Goal: Task Accomplishment & Management: Complete application form

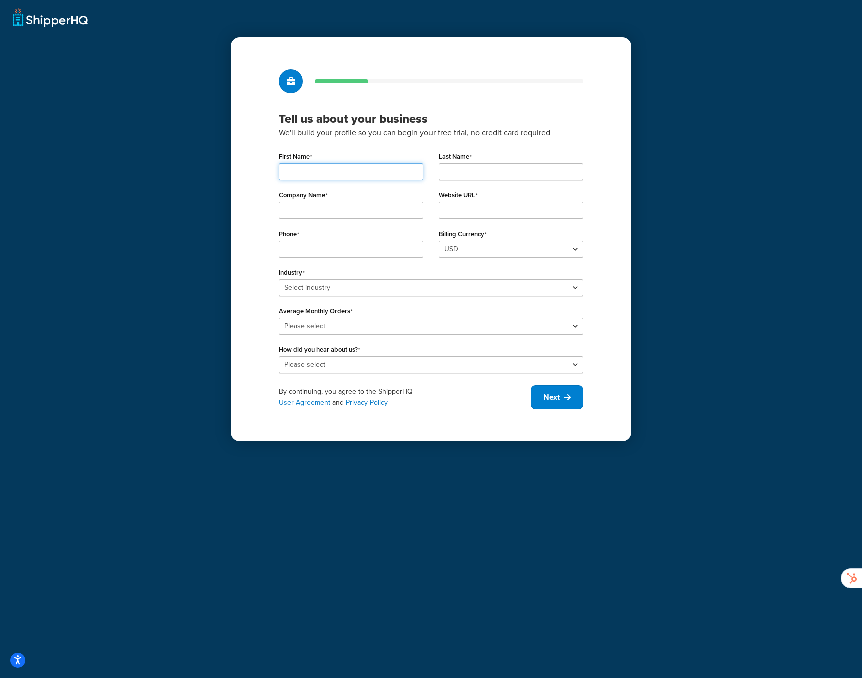
click at [385, 173] on input "First Name" at bounding box center [351, 171] width 145 height 17
type input "[PERSON_NAME]"
type input "Prag"
type input "Bottled Events"
type input "[DOMAIN_NAME]"
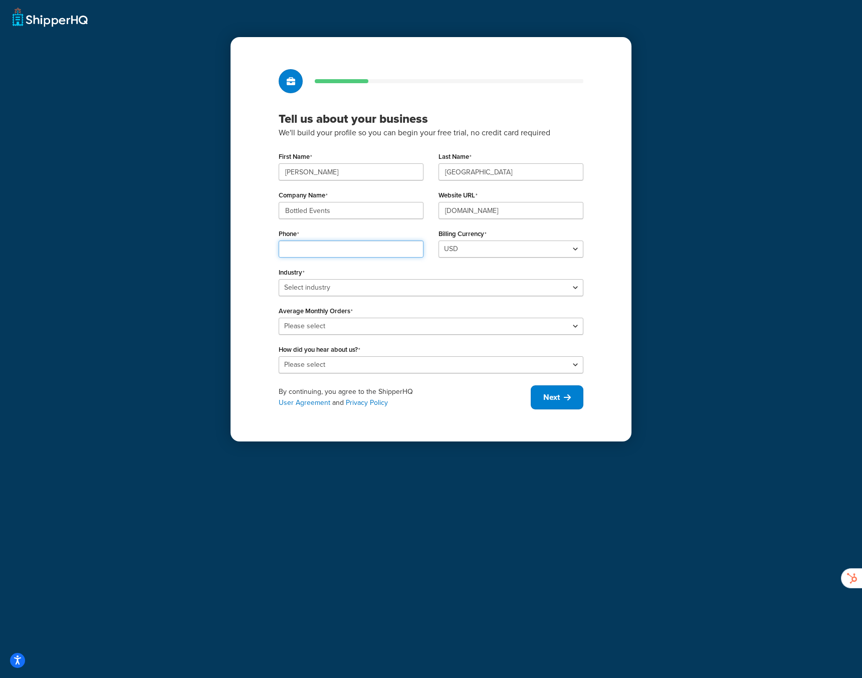
type input "7"
type input "657-223-4007"
click at [341, 287] on div "Industry Select industry Automotive Adult Agriculture Alcohol, Tobacco & CBD Ar…" at bounding box center [431, 280] width 305 height 31
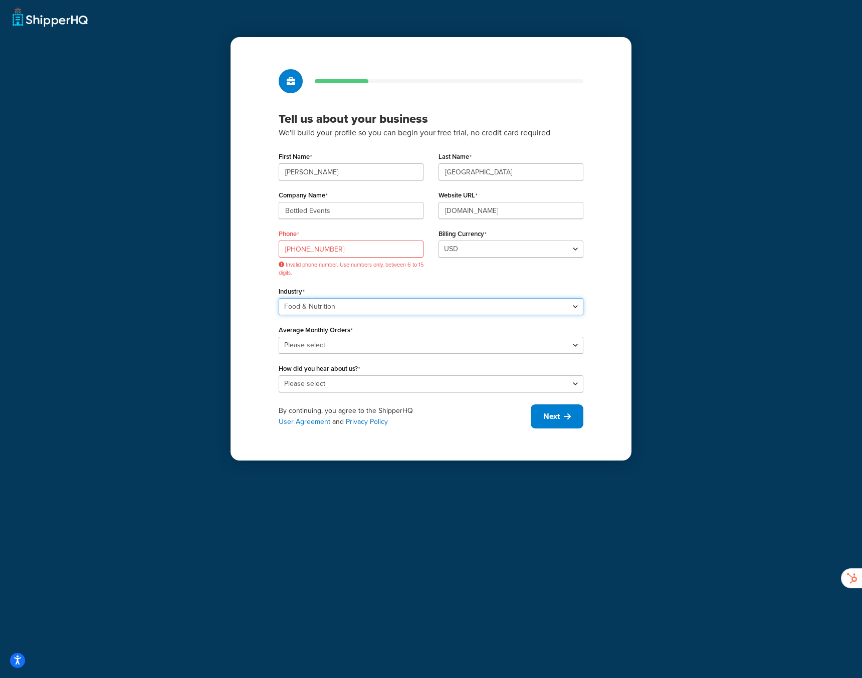
click at [279, 298] on select "Select industry Automotive Adult Agriculture Alcohol, Tobacco & CBD Arts & Craf…" at bounding box center [431, 306] width 305 height 17
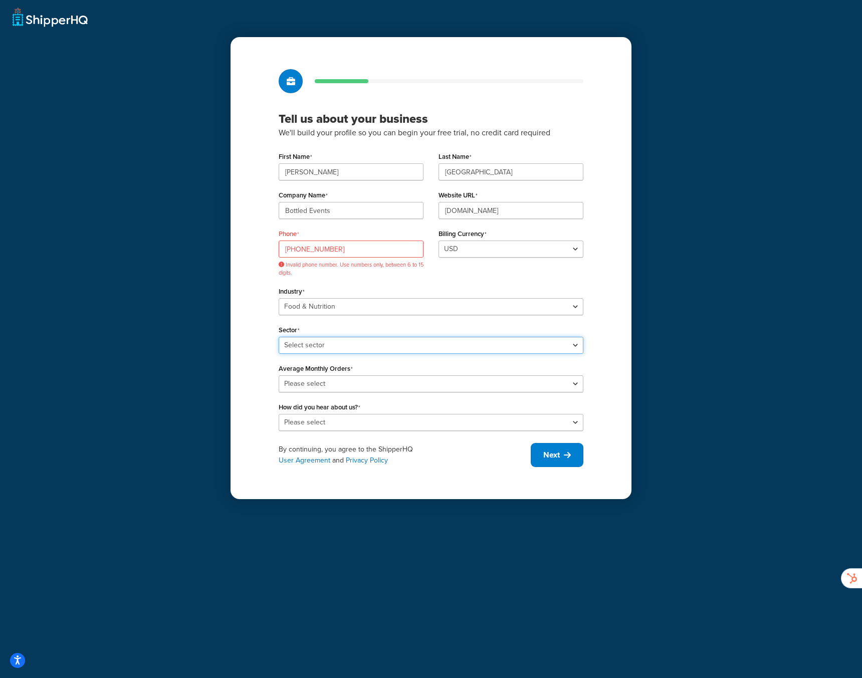
click at [338, 345] on select "Select sector Baby Food Bakery Bulk Foods Catering Chocolate & Confections Coff…" at bounding box center [431, 345] width 305 height 17
click at [318, 309] on select "Select industry Automotive Adult Agriculture Alcohol, Tobacco & CBD Arts & Craf…" at bounding box center [431, 306] width 305 height 17
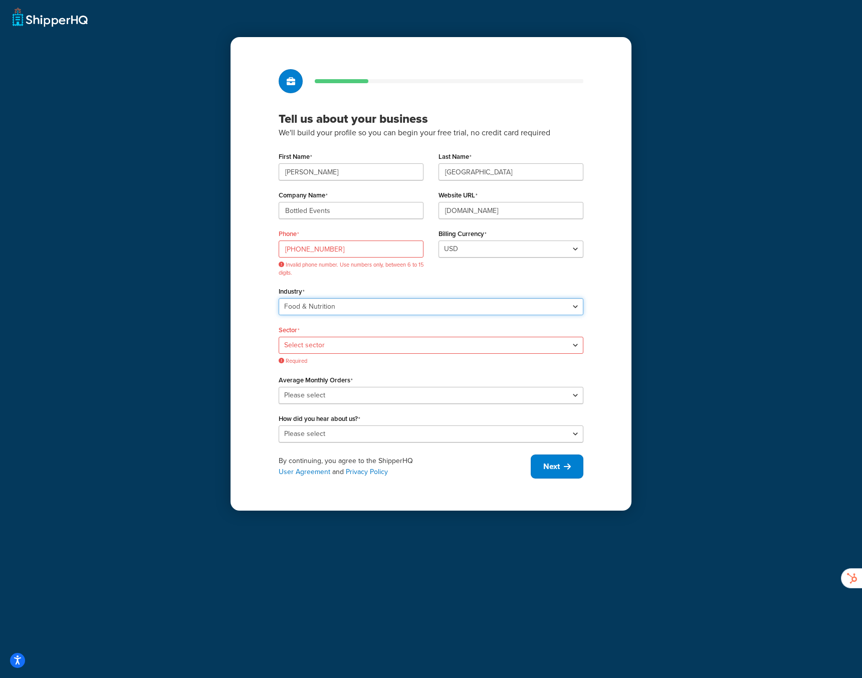
select select "8"
click at [279, 298] on select "Select industry Automotive Adult Agriculture Alcohol, Tobacco & CBD Arts & Craf…" at bounding box center [431, 306] width 305 height 17
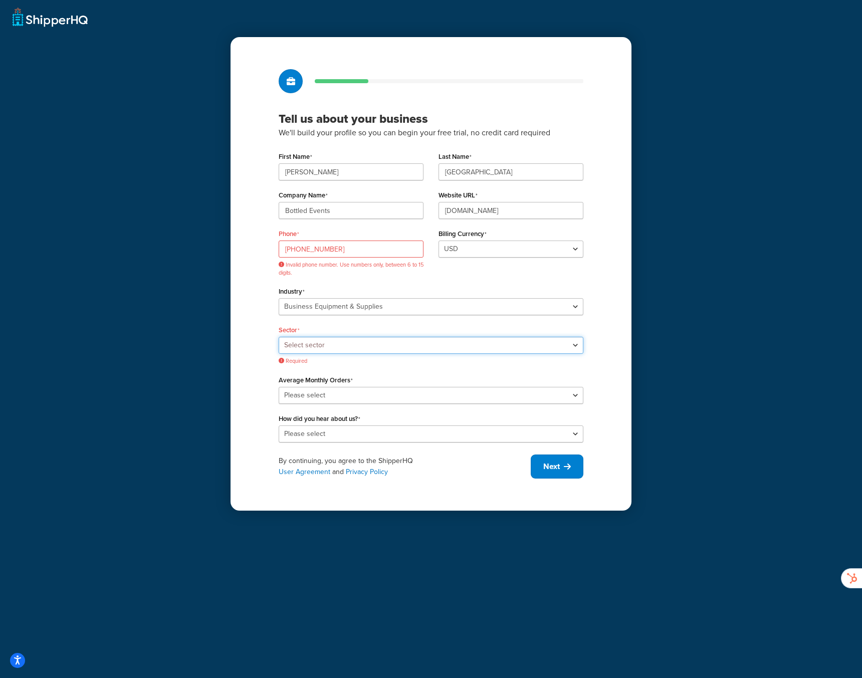
click at [305, 347] on select "Select sector Office Supplies Packaging Printing Supplies Professional Statione…" at bounding box center [431, 345] width 305 height 17
select select "16"
click at [279, 337] on select "Select sector Office Supplies Packaging Printing Supplies Professional Statione…" at bounding box center [431, 345] width 305 height 17
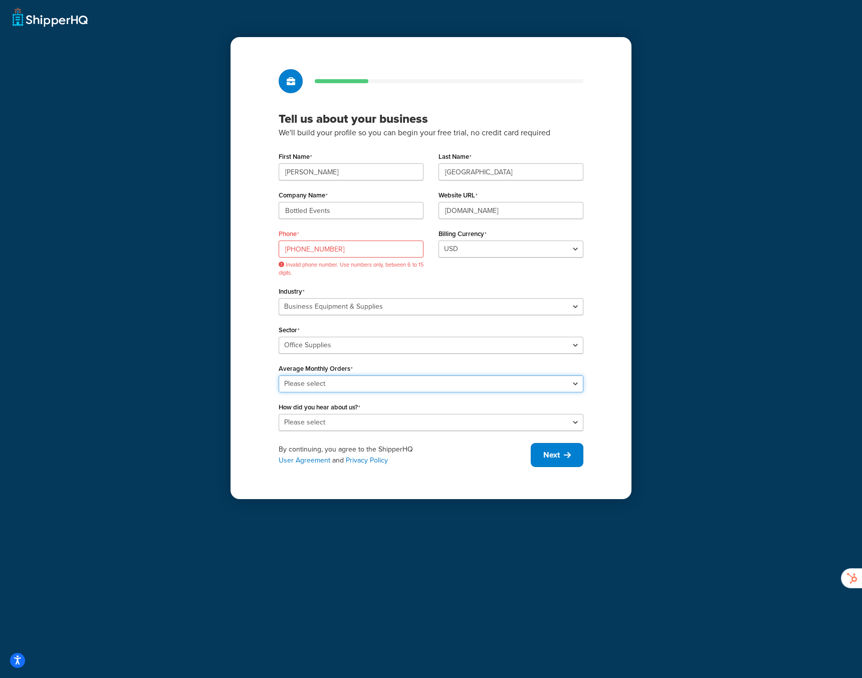
click at [318, 385] on select "Please select 0-500 501-1,000 1,001-10,000 10,001-20,000 Over 20,000" at bounding box center [431, 383] width 305 height 17
select select "1"
click at [279, 375] on select "Please select 0-500 501-1,000 1,001-10,000 10,001-20,000 Over 20,000" at bounding box center [431, 383] width 305 height 17
click at [311, 422] on select "Please select Online Search App Store or Marketplace Listing Referred by Agency…" at bounding box center [431, 422] width 305 height 17
select select "1"
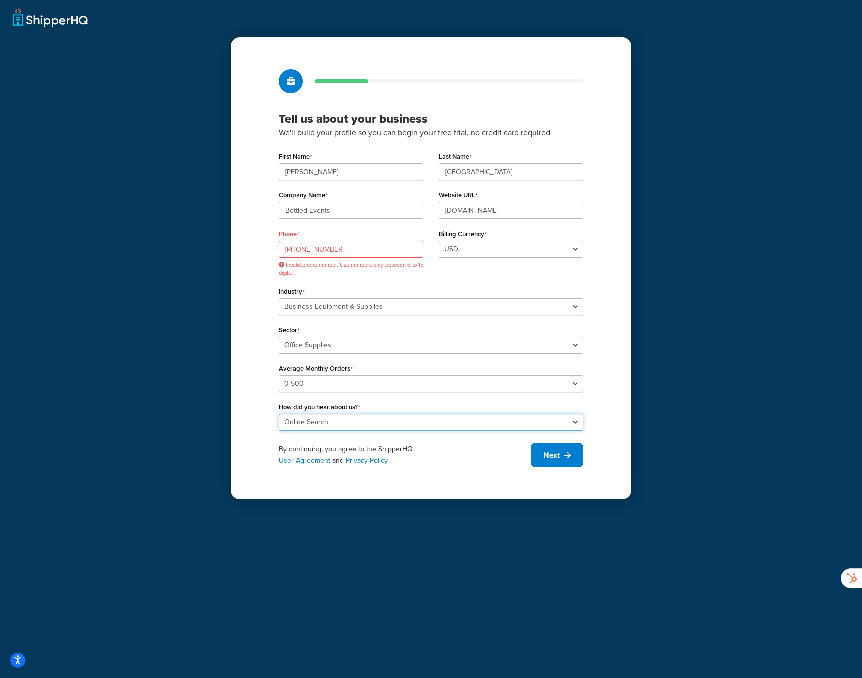
click at [279, 414] on select "Please select Online Search App Store or Marketplace Listing Referred by Agency…" at bounding box center [431, 422] width 305 height 17
click at [557, 451] on span "Next" at bounding box center [551, 455] width 17 height 11
click at [285, 248] on input "657-223-4007" at bounding box center [351, 249] width 145 height 17
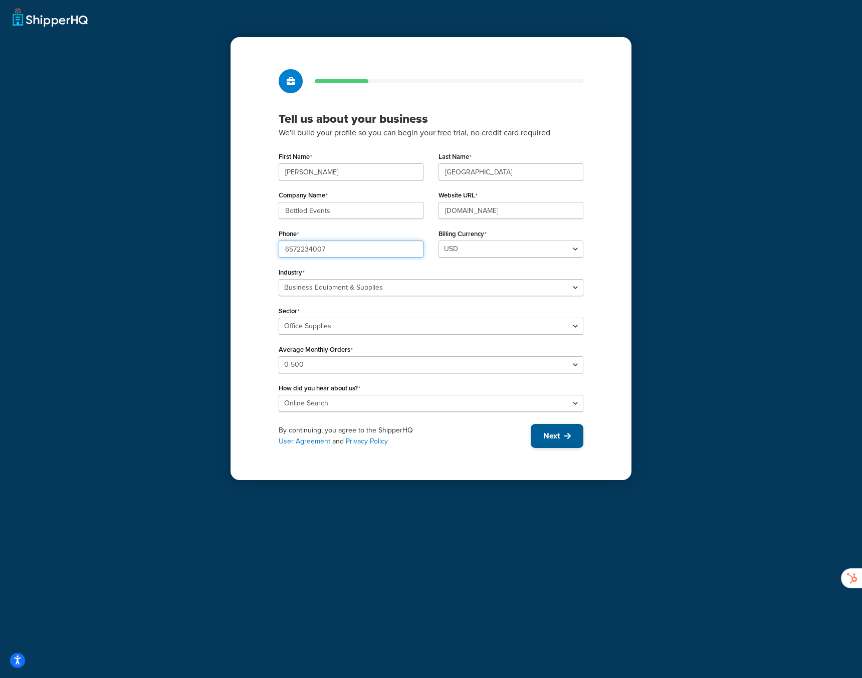
type input "6572234007"
click at [571, 439] on button "Next" at bounding box center [557, 436] width 53 height 24
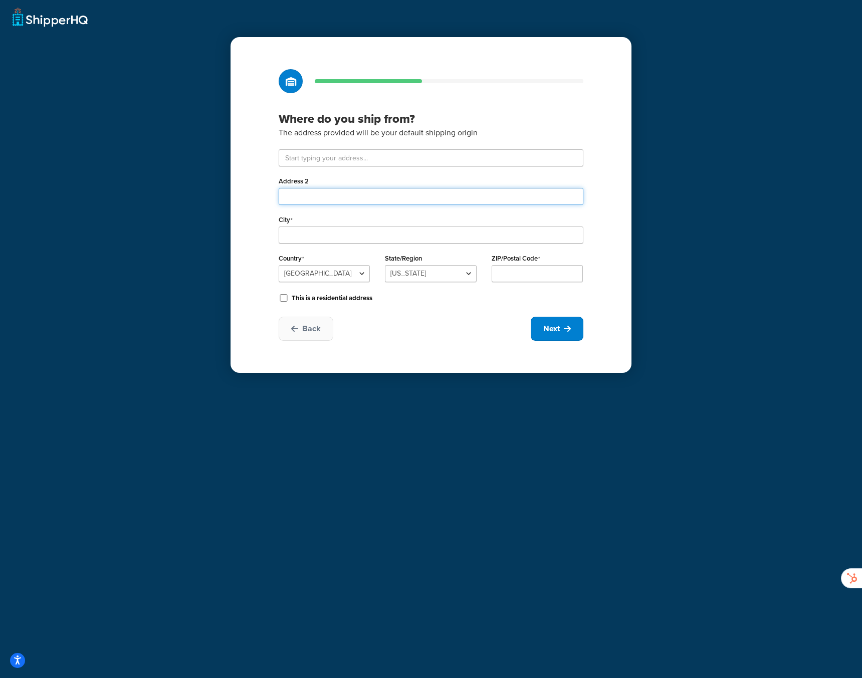
click at [348, 198] on input "Address 2" at bounding box center [431, 196] width 305 height 17
paste input "6453 Bandini"
type input "6453 Bandini"
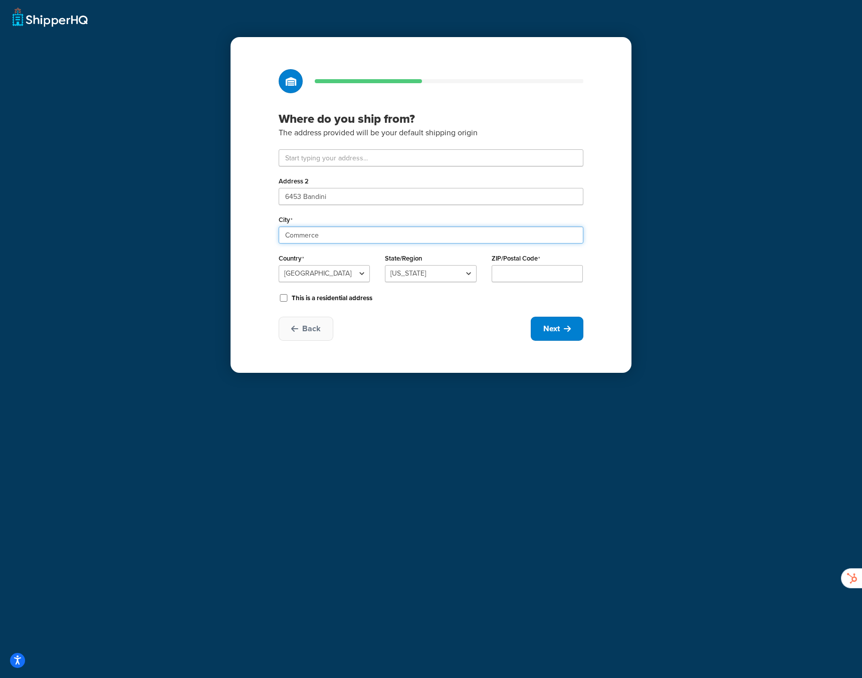
type input "Commerce"
select select "5"
type input "90040"
click at [548, 323] on span "Next" at bounding box center [551, 328] width 17 height 11
click at [409, 334] on div "Back Next" at bounding box center [431, 329] width 305 height 24
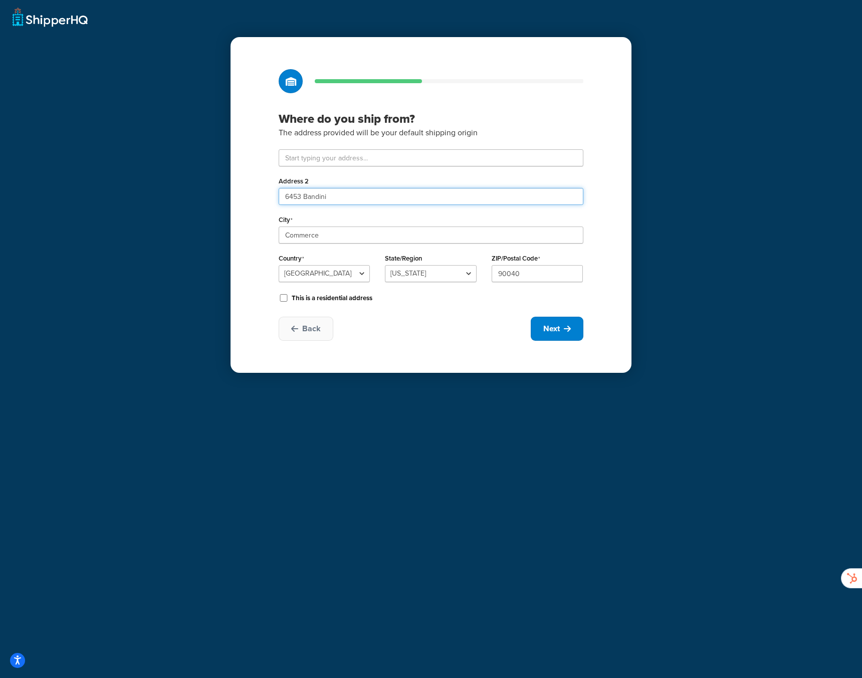
click at [307, 194] on input "6453 Bandini" at bounding box center [431, 196] width 305 height 17
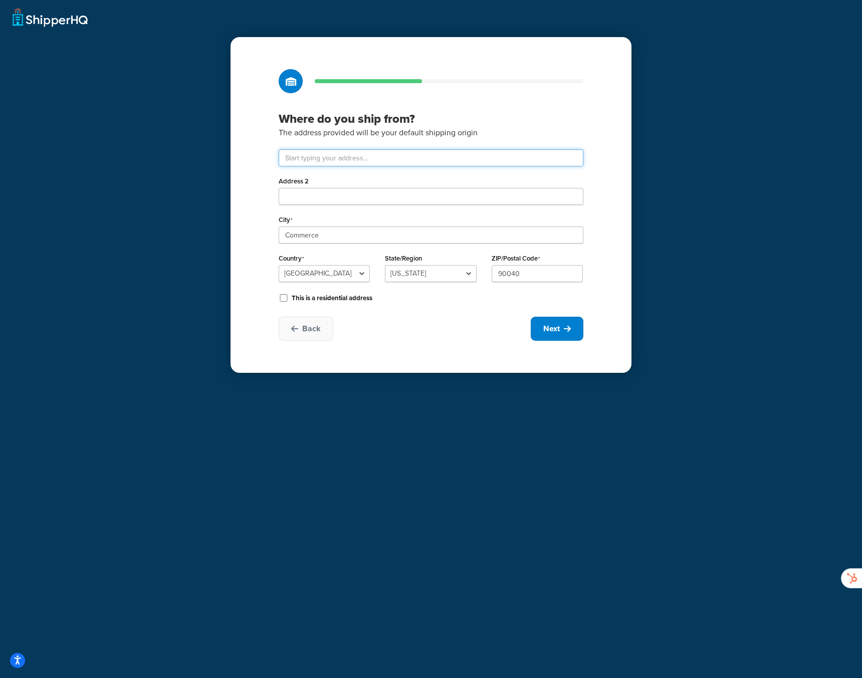
click at [307, 155] on input "text" at bounding box center [431, 157] width 305 height 17
paste input "6453 Bandini"
click at [260, 176] on div "Where do you ship from? The address provided will be your default shipping orig…" at bounding box center [431, 205] width 401 height 336
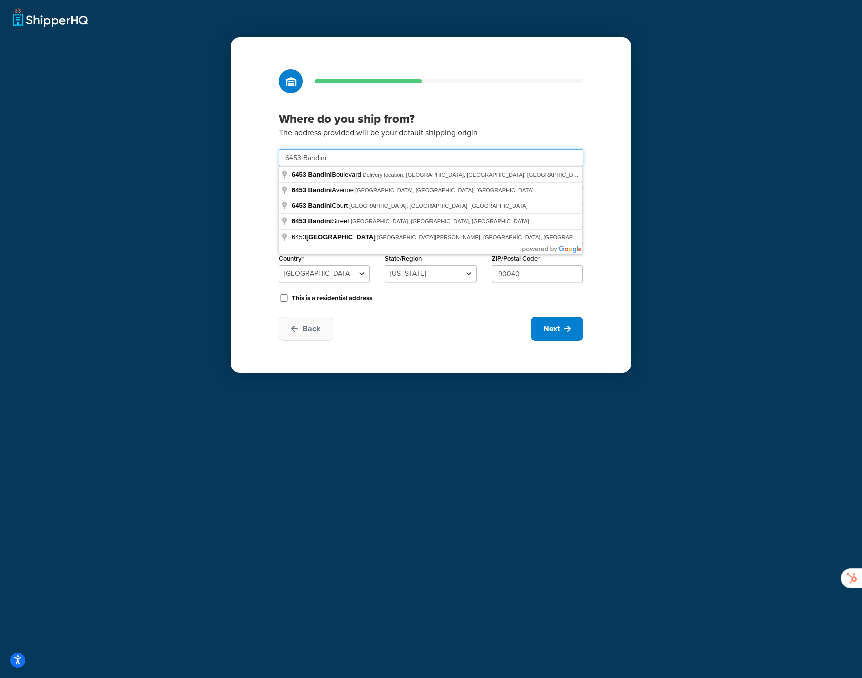
drag, startPoint x: 333, startPoint y: 157, endPoint x: 339, endPoint y: 157, distance: 6.5
click at [335, 157] on input "6453 Bandini" at bounding box center [431, 157] width 305 height 17
type input "Delivery location"
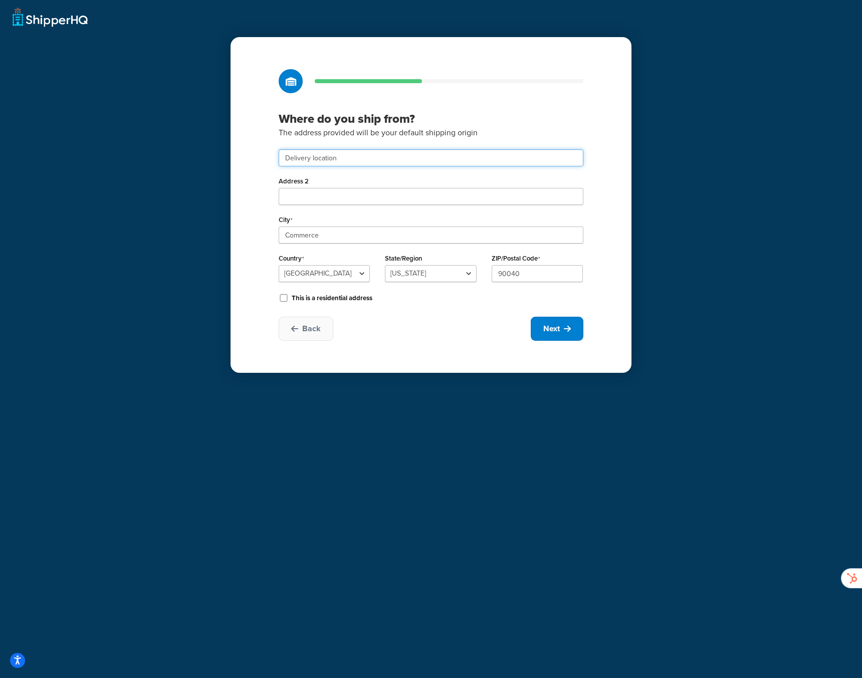
click at [329, 157] on input "Delivery location" at bounding box center [431, 157] width 305 height 17
click at [231, 163] on div "Where do you ship from? The address provided will be your default shipping orig…" at bounding box center [431, 205] width 401 height 336
click at [315, 162] on input "Delivery location" at bounding box center [431, 157] width 305 height 17
paste input "6453 Bandini"
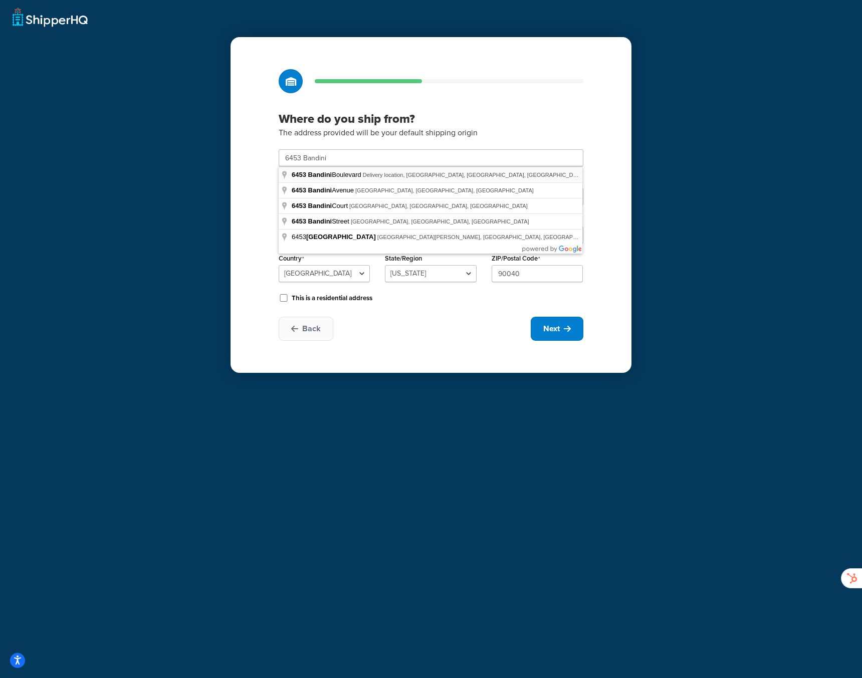
type input "Delivery location"
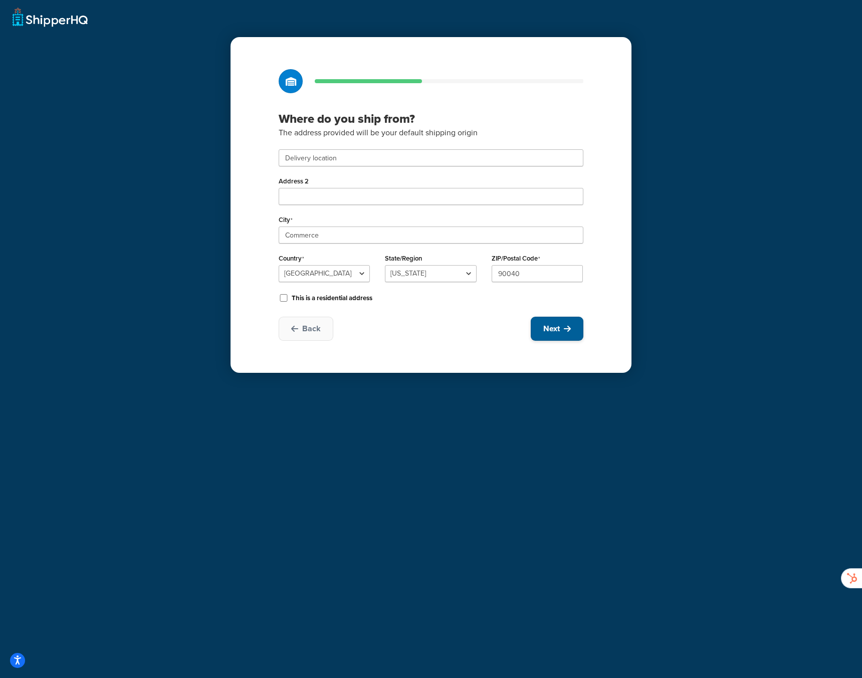
click at [568, 333] on button "Next" at bounding box center [557, 329] width 53 height 24
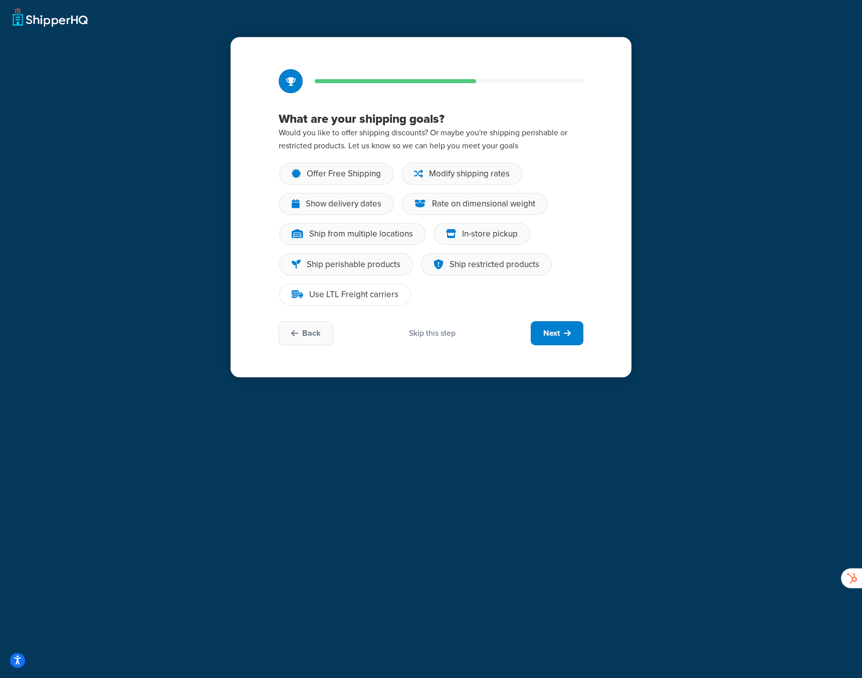
click at [353, 293] on div "Use LTL Freight carriers" at bounding box center [353, 295] width 89 height 10
click at [0, 0] on input "Use LTL Freight carriers" at bounding box center [0, 0] width 0 height 0
click at [442, 173] on div "Modify shipping rates" at bounding box center [469, 174] width 81 height 10
click at [0, 0] on input "Modify shipping rates" at bounding box center [0, 0] width 0 height 0
click at [561, 336] on button "Next" at bounding box center [557, 333] width 53 height 24
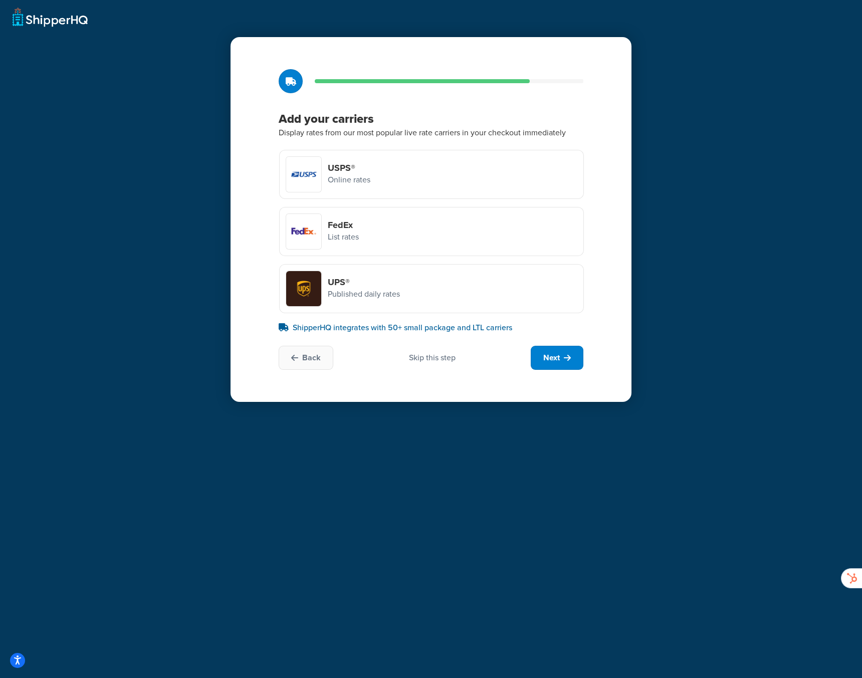
click at [372, 292] on p "Published daily rates" at bounding box center [364, 294] width 72 height 13
click at [0, 0] on input "UPS® Published daily rates" at bounding box center [0, 0] width 0 height 0
click at [380, 242] on div "FedEx List rates" at bounding box center [431, 231] width 305 height 49
click at [0, 0] on input "FedEx List rates" at bounding box center [0, 0] width 0 height 0
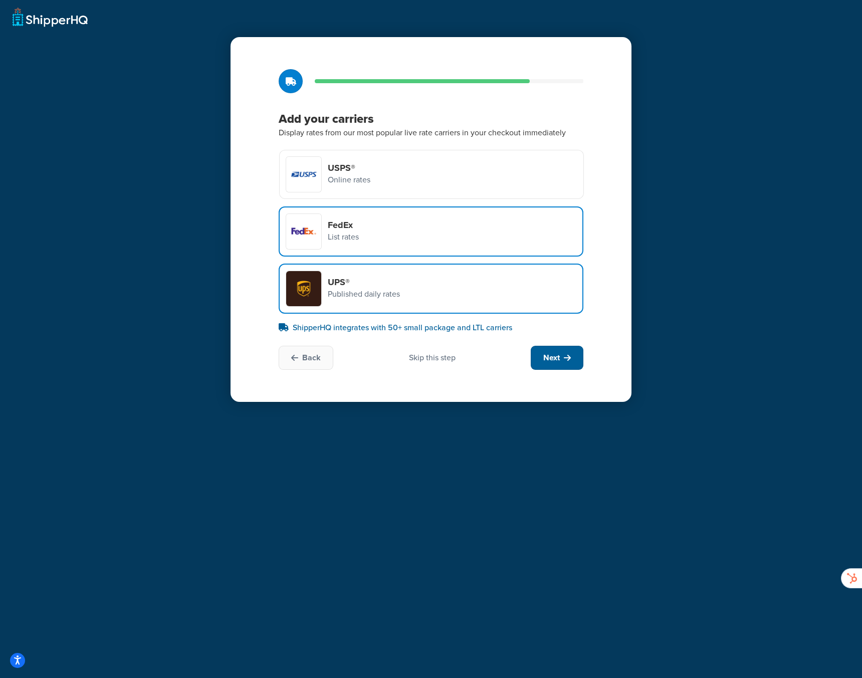
click at [562, 354] on button "Next" at bounding box center [557, 358] width 53 height 24
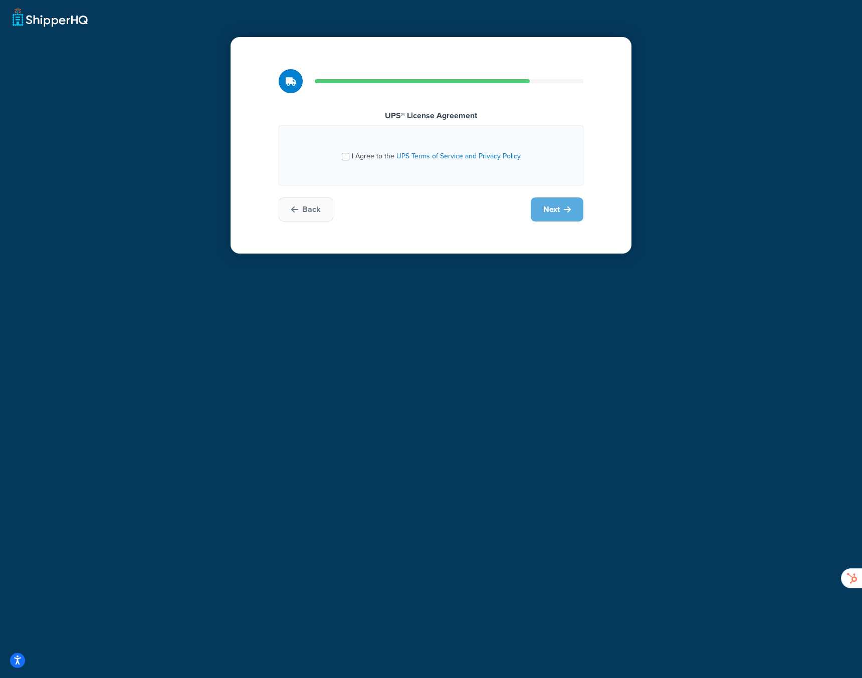
click at [381, 156] on span "I Agree to the UPS Terms of Service and Privacy Policy" at bounding box center [436, 156] width 169 height 11
click at [349, 156] on input "I Agree to the UPS Terms of Service and Privacy Policy" at bounding box center [346, 157] width 8 height 8
checkbox input "true"
click at [560, 208] on button "Next" at bounding box center [557, 210] width 53 height 24
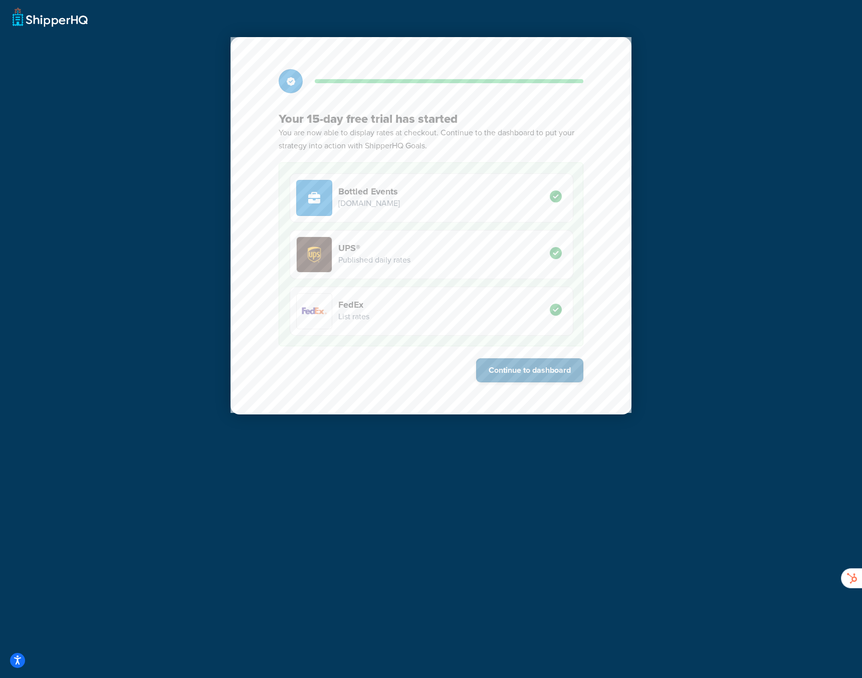
click at [526, 376] on button "Continue to dashboard" at bounding box center [529, 370] width 107 height 24
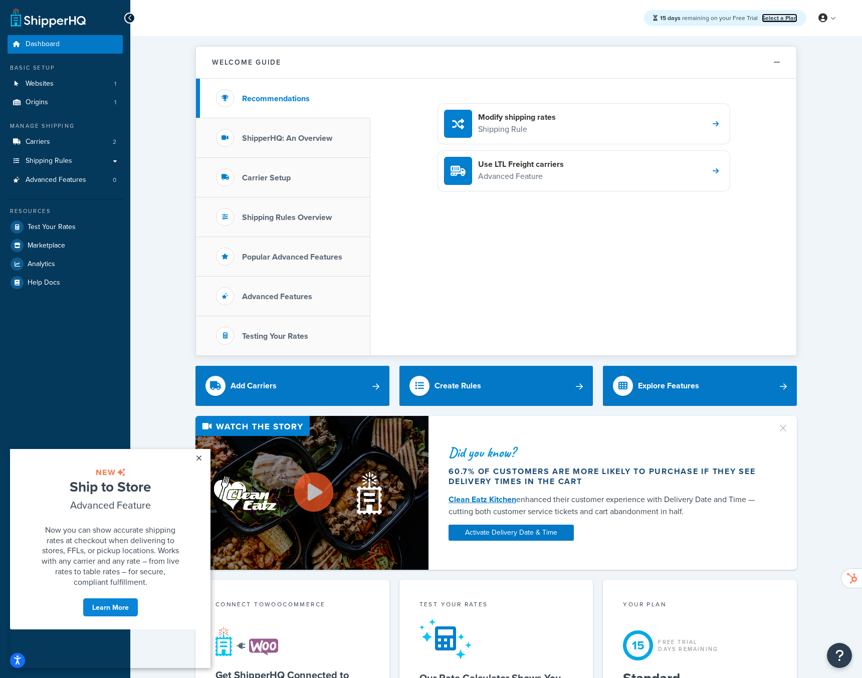
click at [791, 16] on link "Select a Plan" at bounding box center [780, 18] width 36 height 9
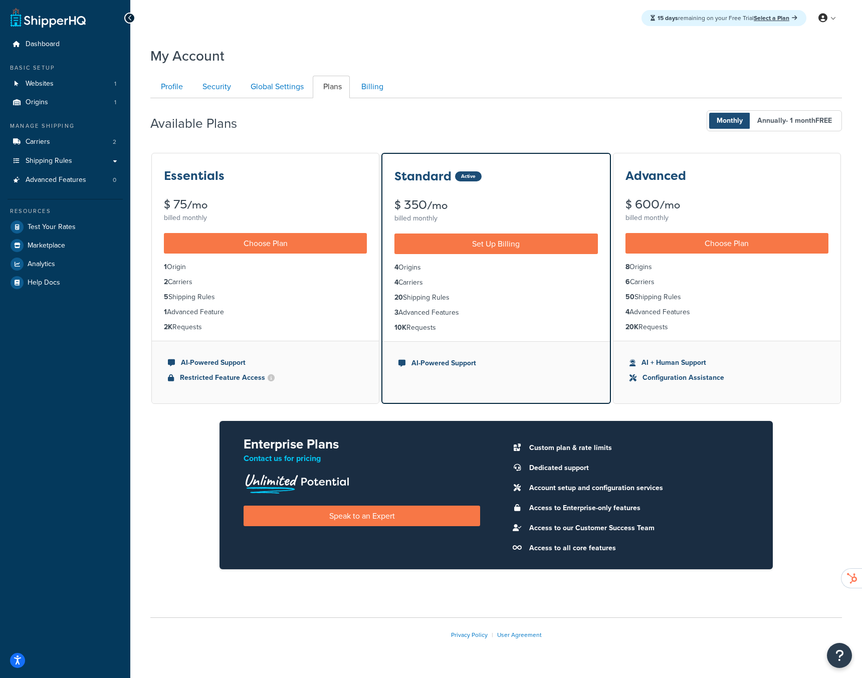
click at [319, 190] on div "Essentials $ 75 /mo billed monthly" at bounding box center [265, 189] width 227 height 72
click at [284, 242] on link "Choose Plan" at bounding box center [265, 243] width 203 height 21
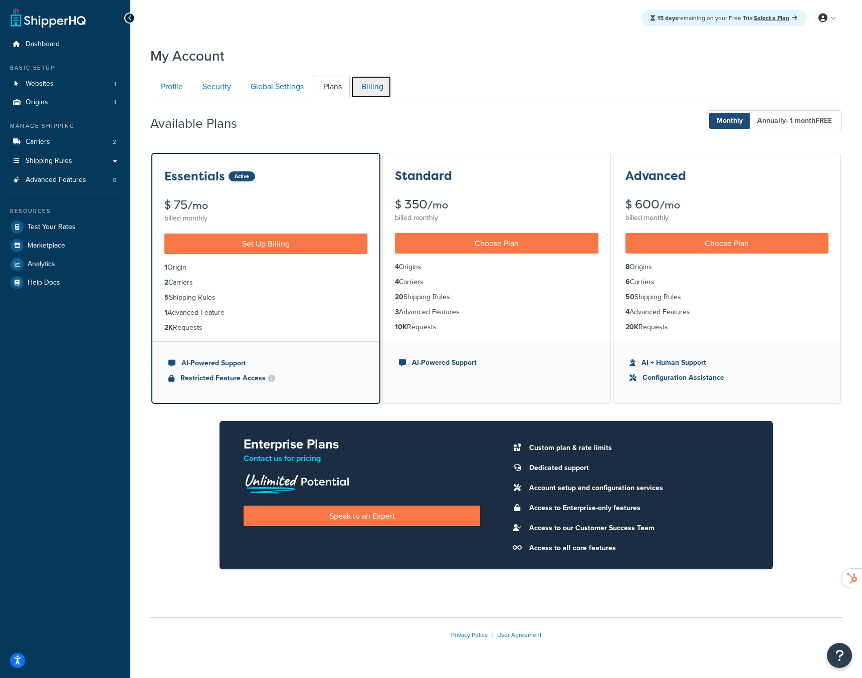
click at [371, 89] on link "Billing" at bounding box center [371, 87] width 41 height 23
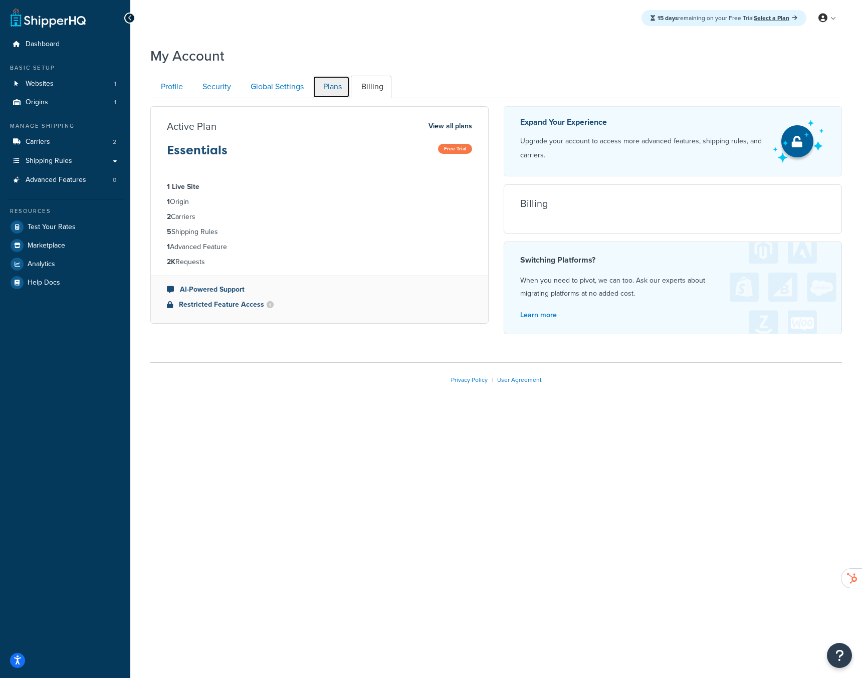
click at [333, 87] on link "Plans" at bounding box center [331, 87] width 37 height 23
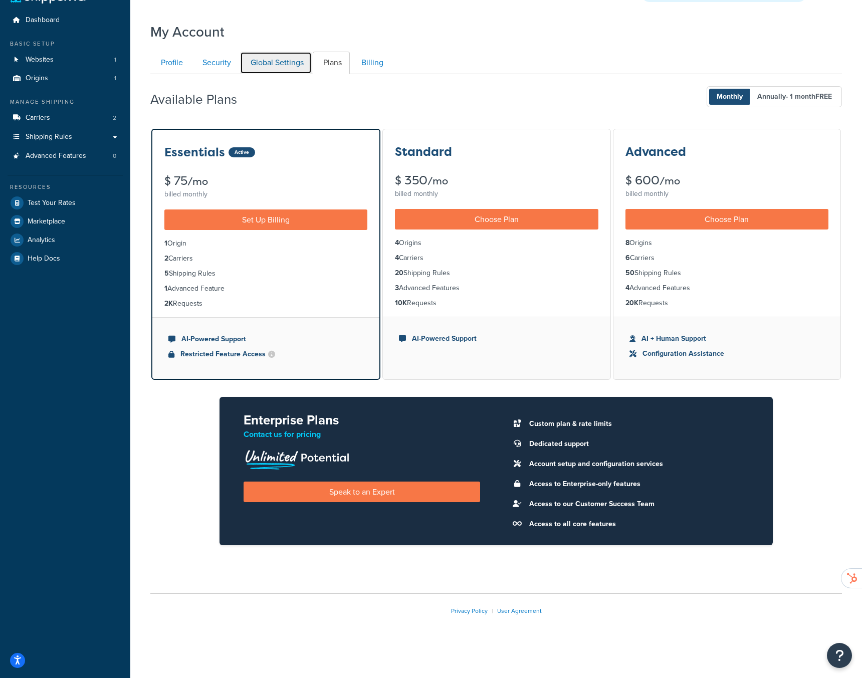
click at [294, 70] on link "Global Settings" at bounding box center [276, 63] width 72 height 23
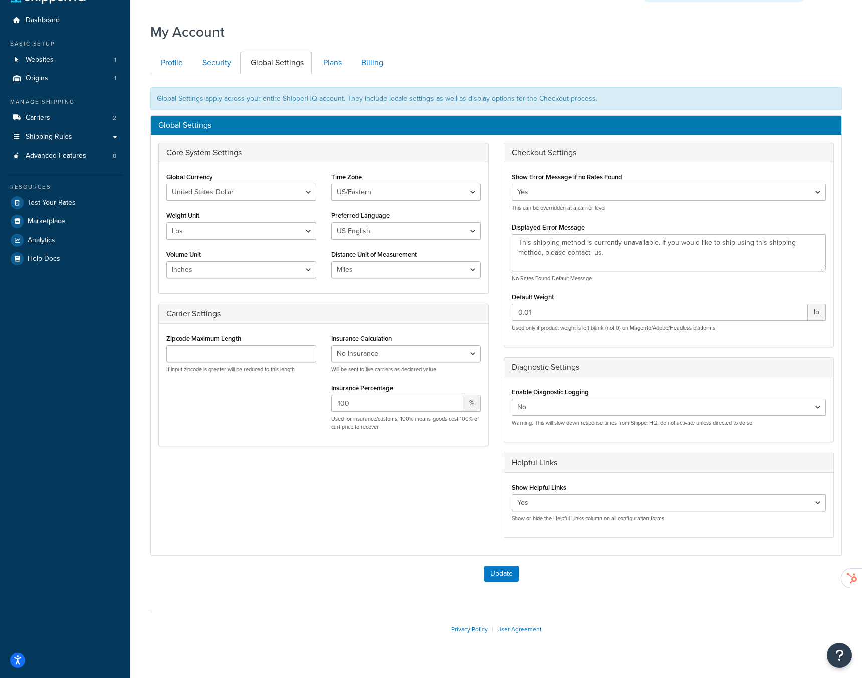
scroll to position [43, 0]
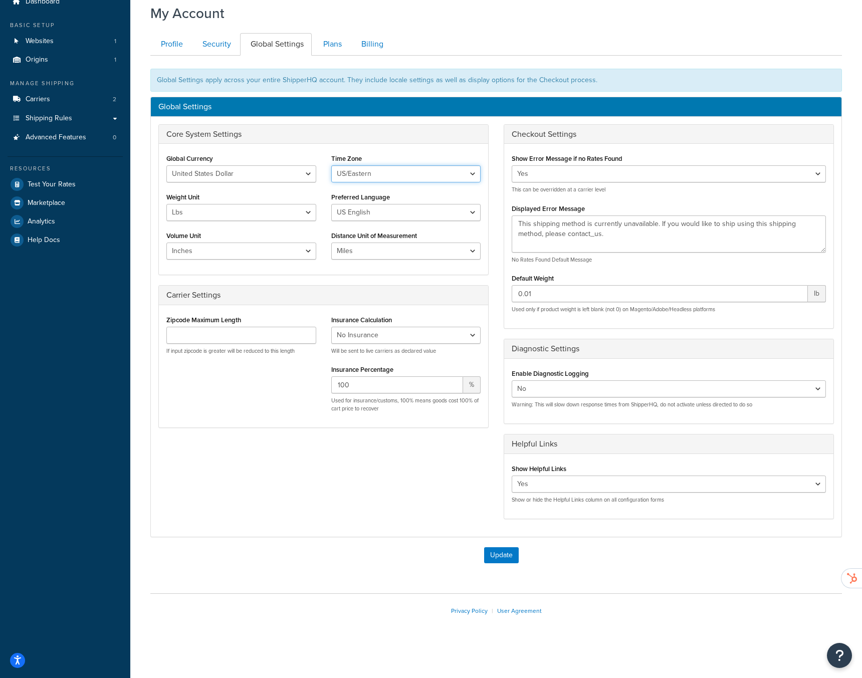
click at [375, 172] on select "US/Hawaii US/Alaska US/Pacific US/Central US/Mountain US/Eastern US/Arizona Afr…" at bounding box center [406, 173] width 150 height 17
select select "US/Mountain"
click at [331, 165] on select "US/Hawaii US/Alaska US/Pacific US/Central US/Mountain US/Eastern US/Arizona Afr…" at bounding box center [406, 173] width 150 height 17
click at [202, 48] on link "Security" at bounding box center [215, 44] width 47 height 23
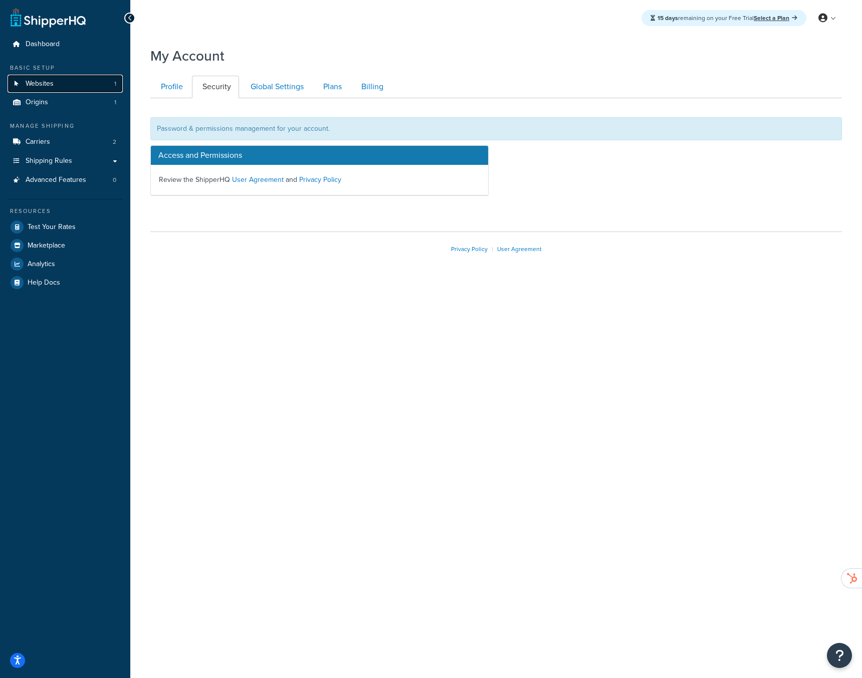
click at [72, 81] on link "Websites 1" at bounding box center [65, 84] width 115 height 19
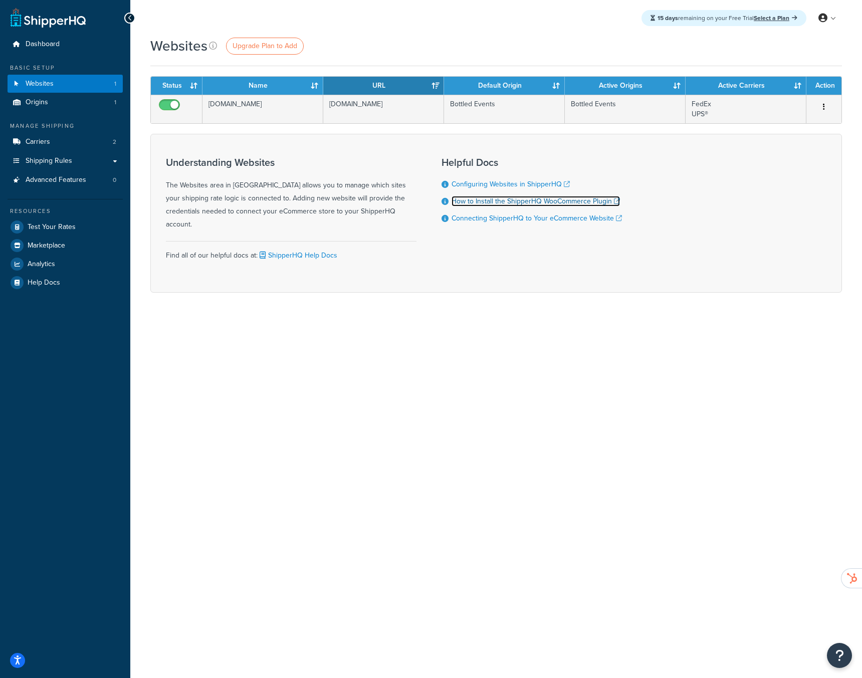
click at [573, 200] on link "How to Install the ShipperHQ WooCommerce Plugin" at bounding box center [536, 201] width 168 height 11
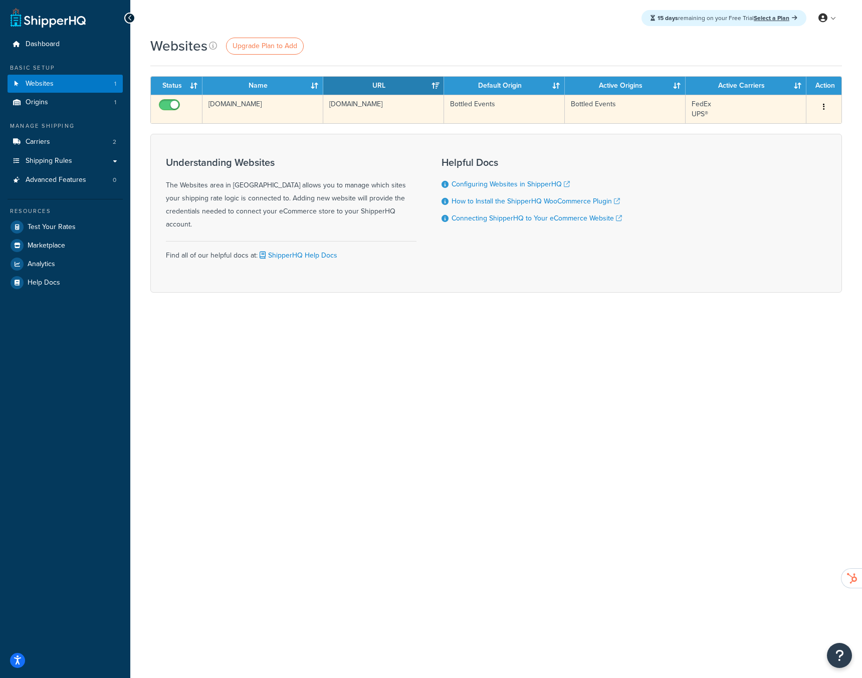
click at [825, 108] on button "button" at bounding box center [824, 107] width 14 height 16
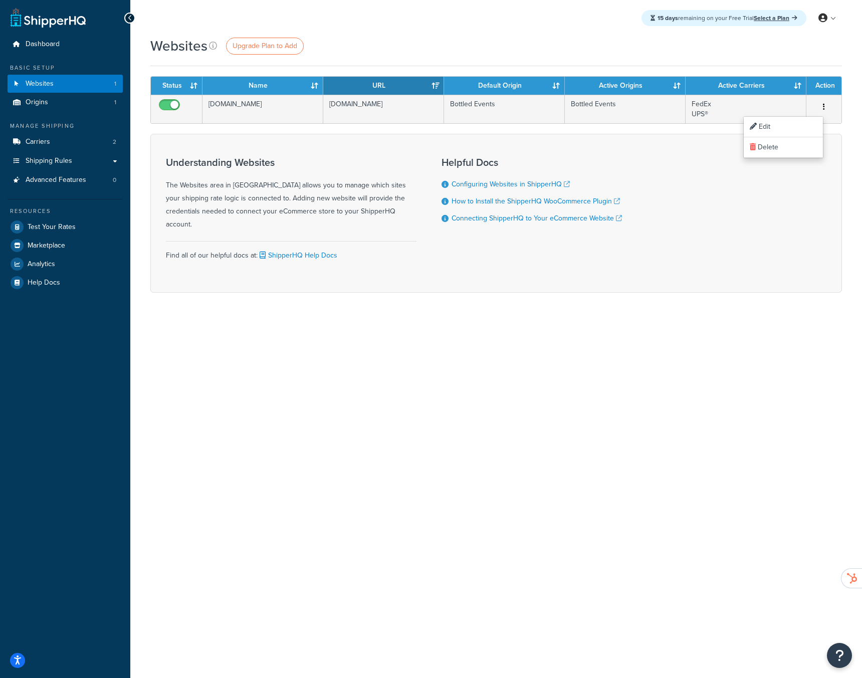
click at [359, 304] on div "Websites Upgrade Plan to Add Contact Us Send Us A Message Contact Information N…" at bounding box center [496, 182] width 732 height 292
click at [44, 80] on span "Websites" at bounding box center [40, 84] width 28 height 9
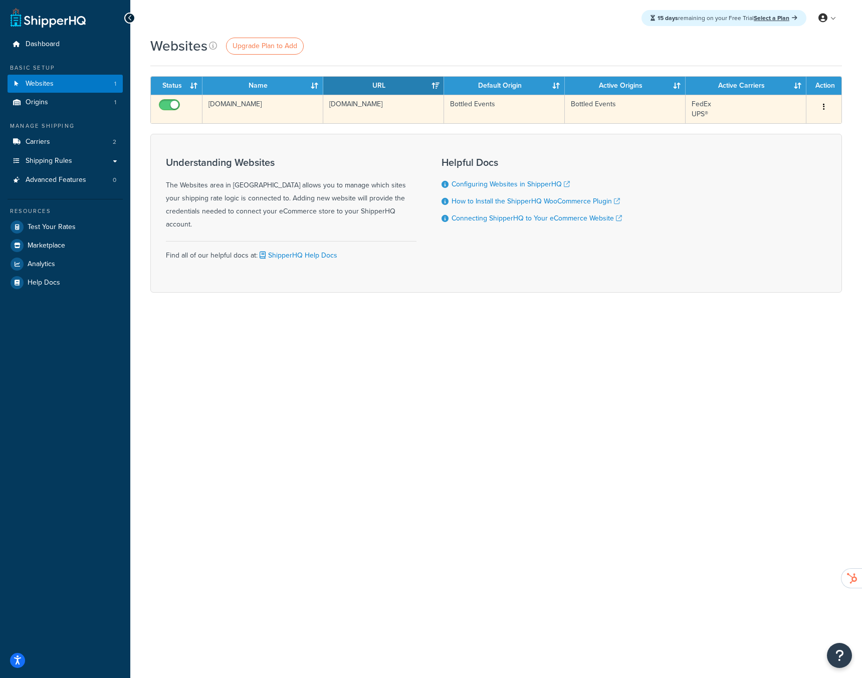
click at [237, 105] on td "[DOMAIN_NAME]" at bounding box center [263, 109] width 121 height 29
click at [238, 105] on td "[DOMAIN_NAME]" at bounding box center [263, 109] width 121 height 29
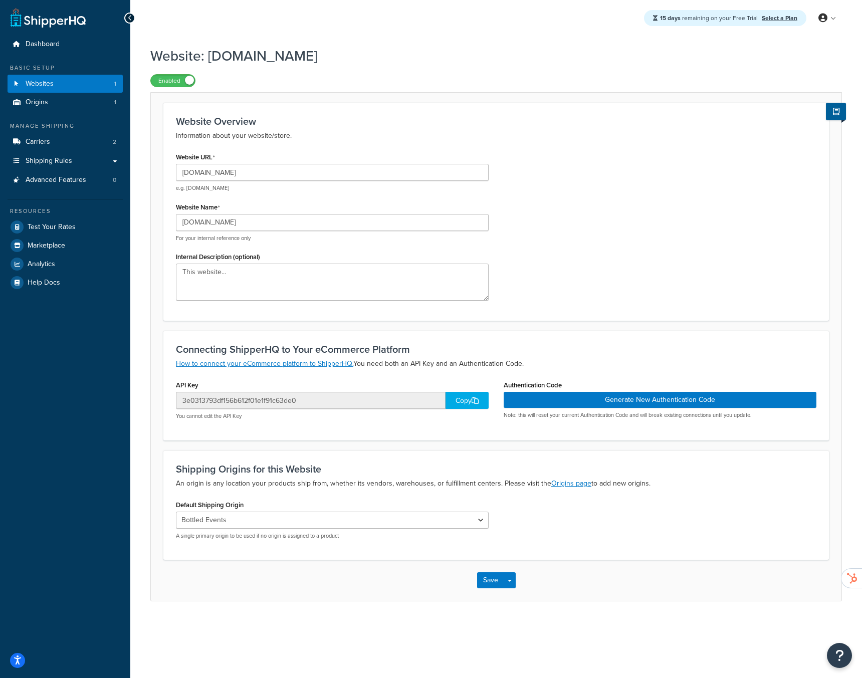
click at [469, 20] on div "15 days remaining on your Free Trial Select a Plan My Profile Billing Global Se…" at bounding box center [496, 18] width 732 height 36
click at [439, 26] on div "15 days remaining on your Free Trial Select a Plan My Profile Billing Global Se…" at bounding box center [496, 18] width 732 height 36
